Goal: Complete application form

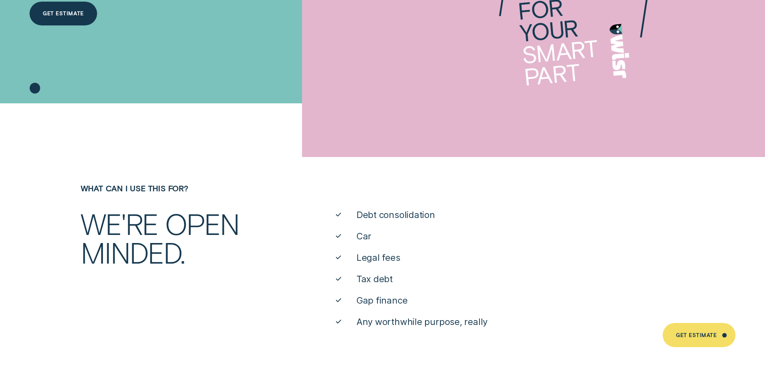
scroll to position [323, 0]
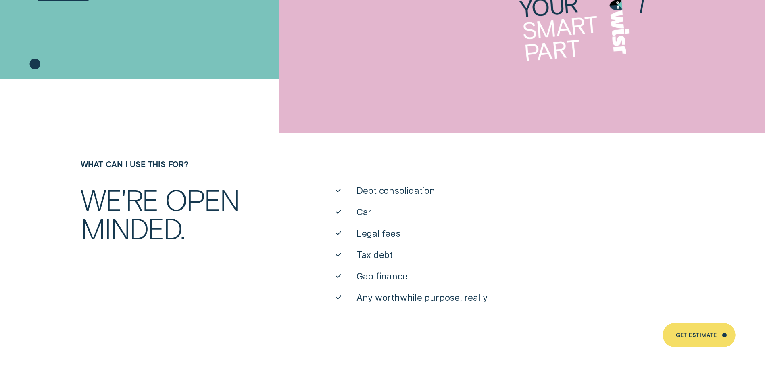
click at [360, 213] on span "Car" at bounding box center [364, 212] width 15 height 12
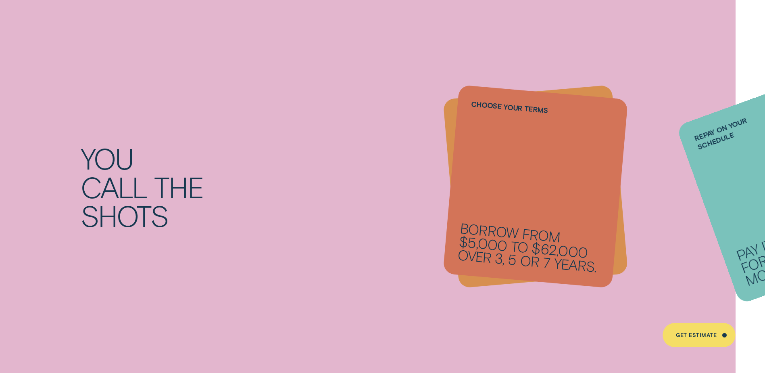
scroll to position [767, 0]
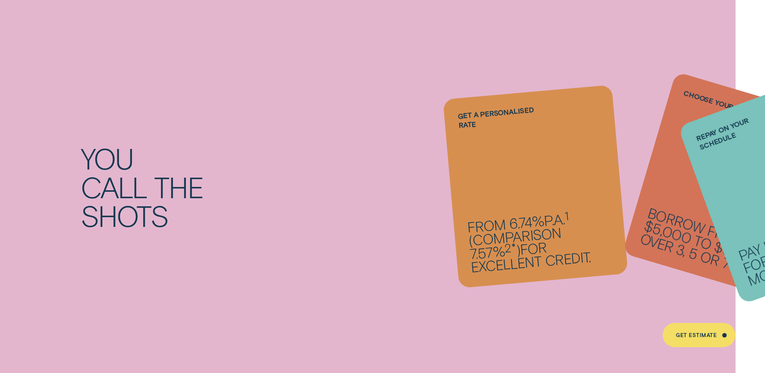
click at [542, 210] on li "Repay on your schedule Pay it back weekly, fortnightly or monthly." at bounding box center [535, 186] width 169 height 189
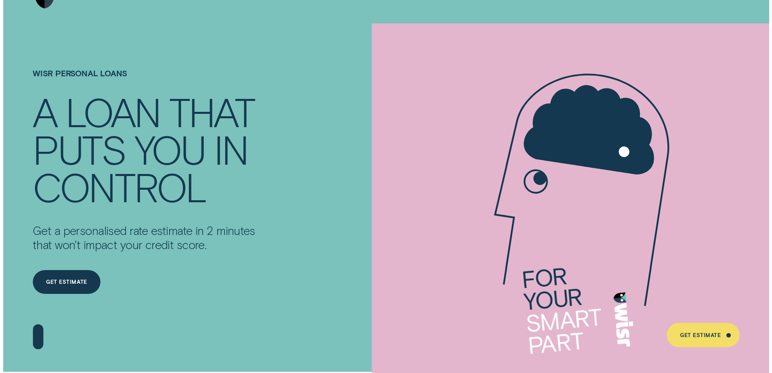
scroll to position [0, 0]
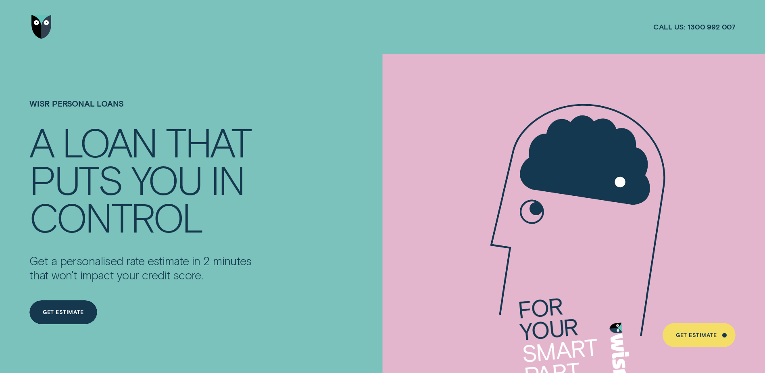
click at [39, 26] on img "Go to home page" at bounding box center [41, 27] width 20 height 24
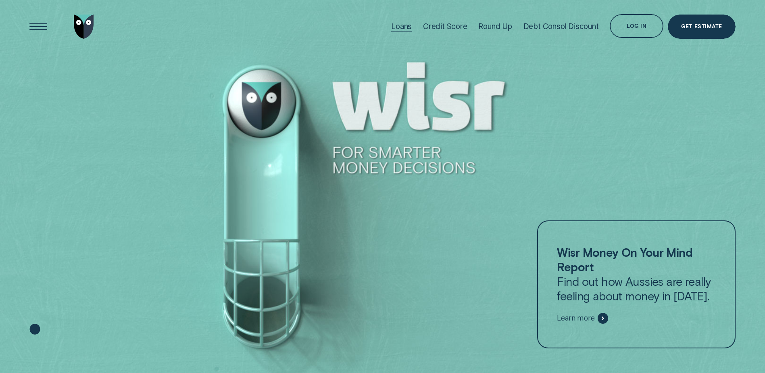
click at [396, 25] on div "Loans" at bounding box center [401, 26] width 21 height 9
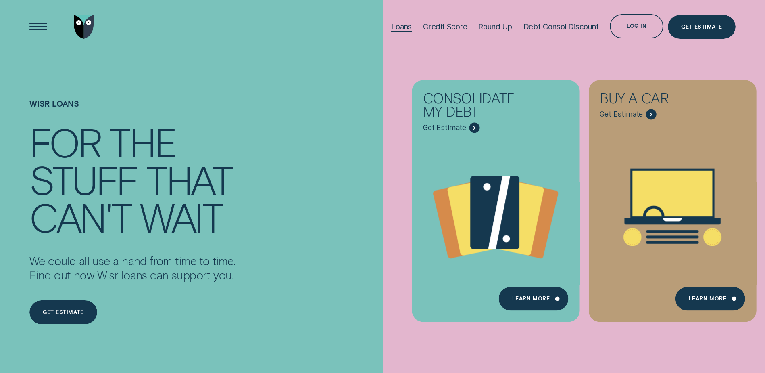
click at [401, 28] on div "Loans" at bounding box center [401, 26] width 21 height 9
click at [37, 27] on div "Open Menu" at bounding box center [38, 27] width 34 height 34
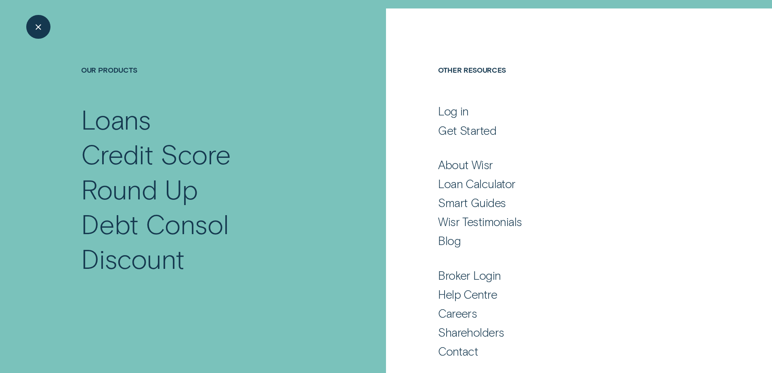
scroll to position [46, 0]
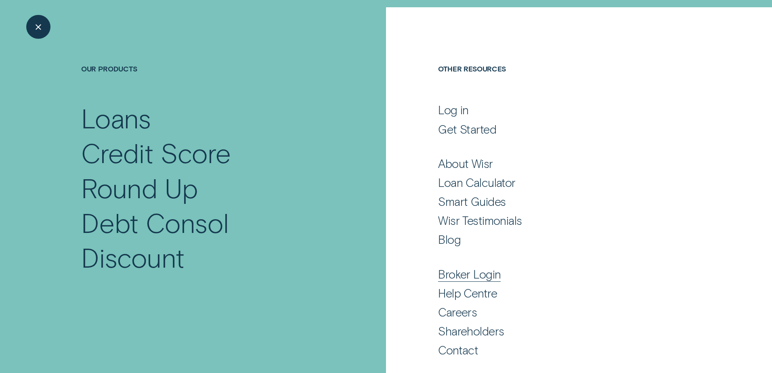
click at [472, 278] on div "Broker Login" at bounding box center [469, 274] width 63 height 15
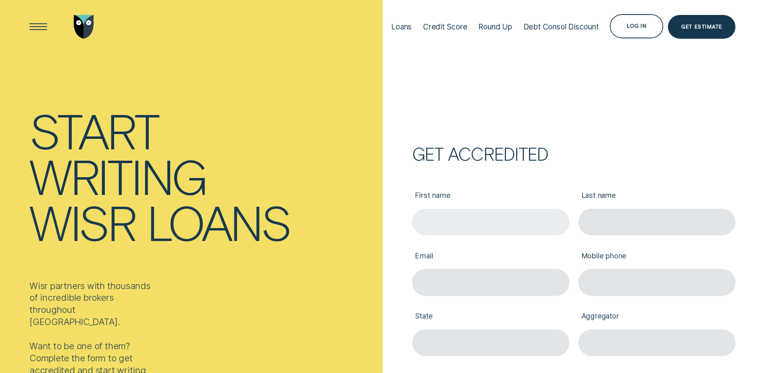
click at [462, 218] on input "First name" at bounding box center [490, 222] width 157 height 27
type input "Sachin"
type input "Rawal"
type input "sachin@3pointfinance.com.au"
type input "0433789201"
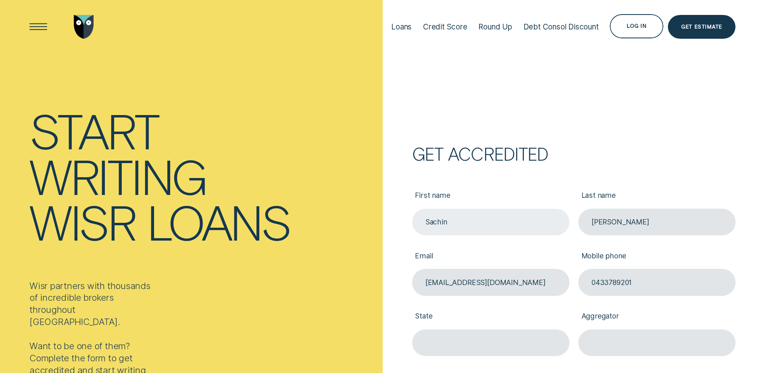
type input "VIC"
type input "3008"
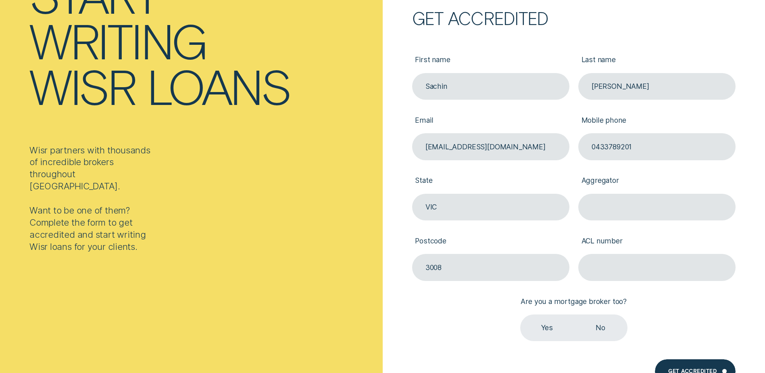
scroll to position [161, 0]
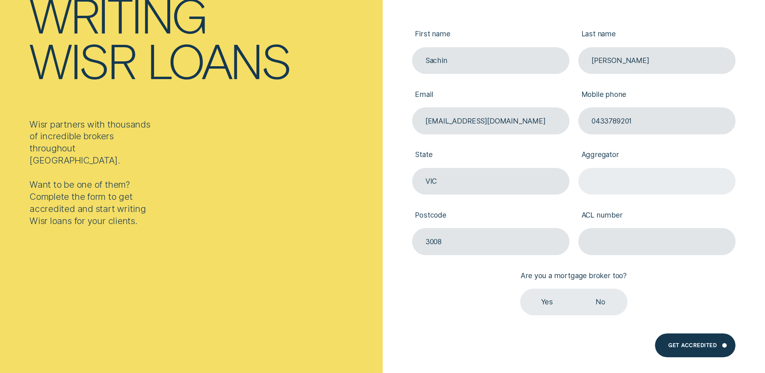
click at [609, 186] on input "Aggregator" at bounding box center [657, 181] width 157 height 27
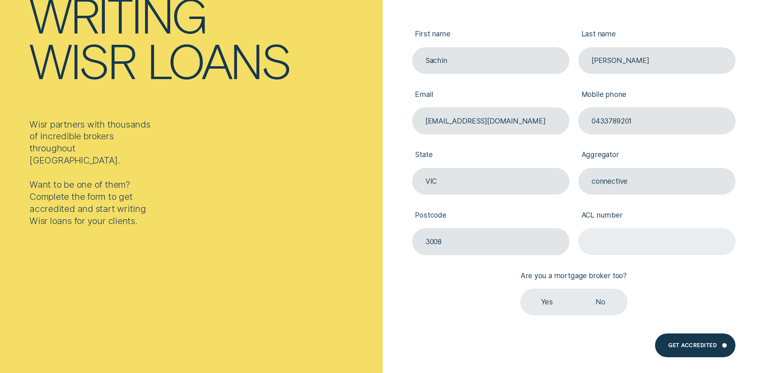
type input "connective"
click at [638, 240] on input "ACL number" at bounding box center [657, 241] width 157 height 27
click at [548, 304] on label "Yes" at bounding box center [548, 302] width 54 height 27
click at [521, 289] on input "Yes" at bounding box center [521, 289] width 0 height 0
click at [605, 241] on input "ACL number" at bounding box center [657, 241] width 157 height 27
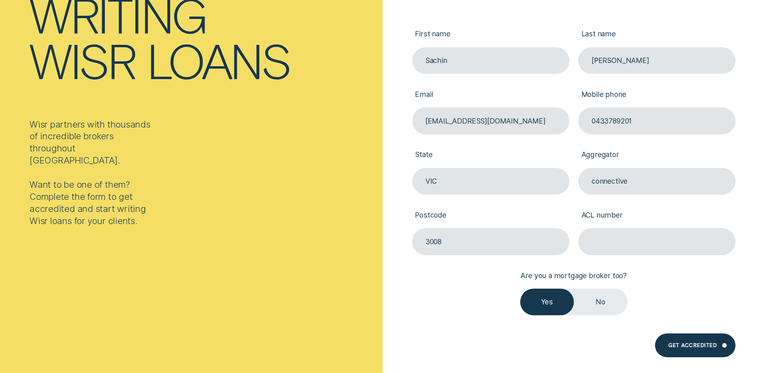
paste input "389328"
type input "389328"
click at [684, 346] on div "Get Accredited" at bounding box center [693, 346] width 48 height 5
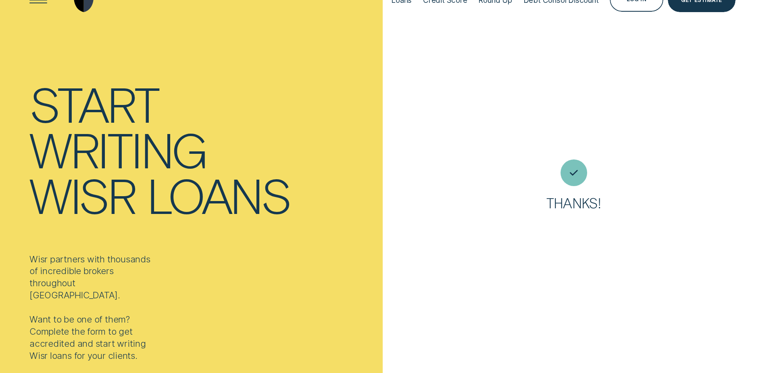
scroll to position [0, 0]
